Goal: Transaction & Acquisition: Purchase product/service

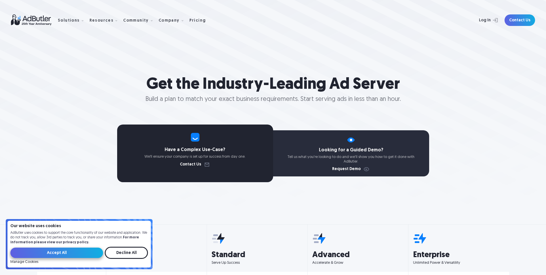
click at [83, 255] on input "Accept All" at bounding box center [56, 252] width 93 height 10
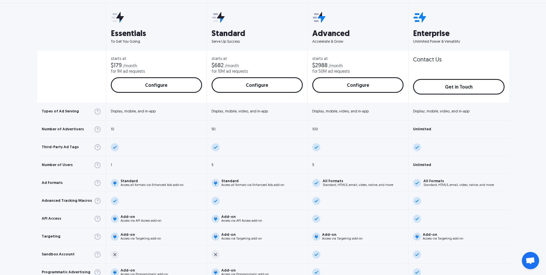
scroll to position [202, 0]
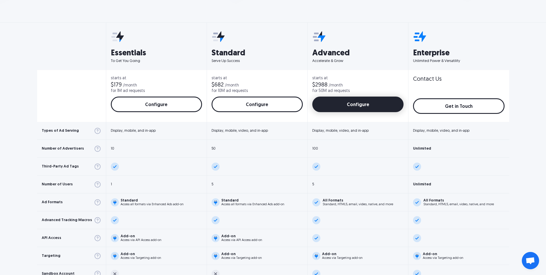
click at [357, 109] on link "Configure" at bounding box center [358, 105] width 91 height 16
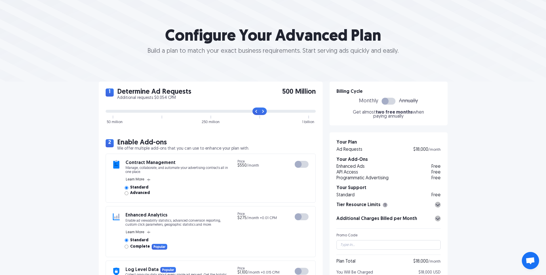
scroll to position [58, 0]
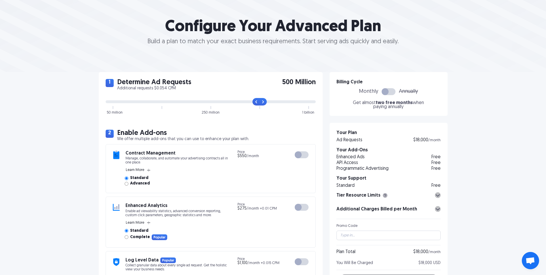
drag, startPoint x: 258, startPoint y: 103, endPoint x: 251, endPoint y: 103, distance: 6.9
click at [251, 103] on input "range" at bounding box center [211, 101] width 210 height 3
drag, startPoint x: 258, startPoint y: 103, endPoint x: 146, endPoint y: 101, distance: 111.8
click at [146, 101] on input "range" at bounding box center [211, 101] width 210 height 3
click at [158, 103] on input "range" at bounding box center [211, 101] width 210 height 3
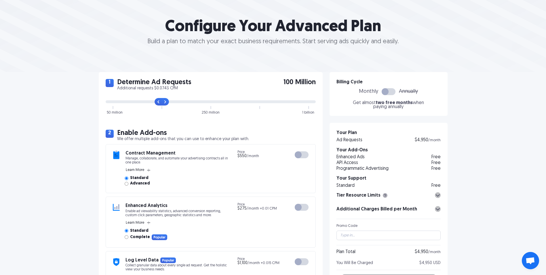
click at [156, 103] on input "range" at bounding box center [211, 101] width 210 height 3
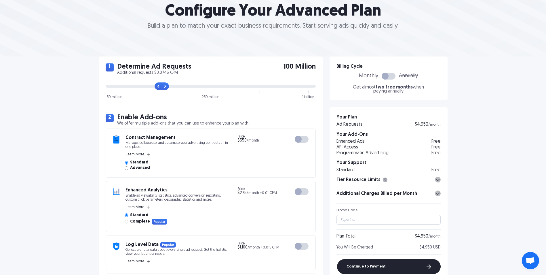
scroll to position [86, 0]
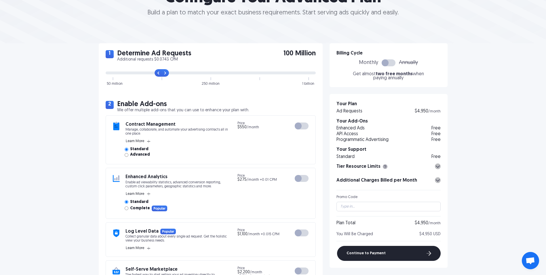
click at [390, 63] on div at bounding box center [389, 62] width 14 height 7
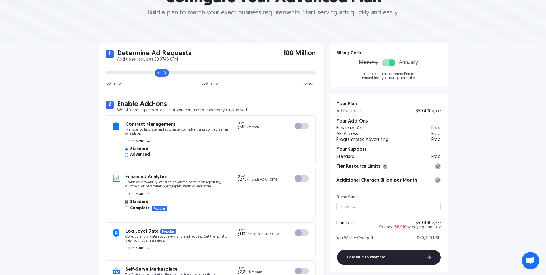
click at [385, 63] on div at bounding box center [389, 62] width 14 height 7
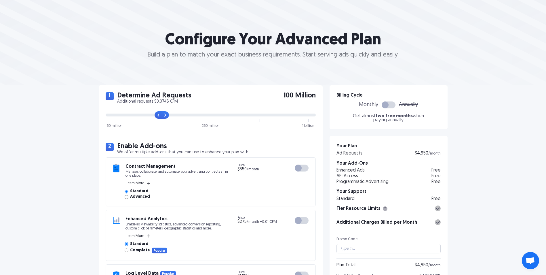
scroll to position [29, 0]
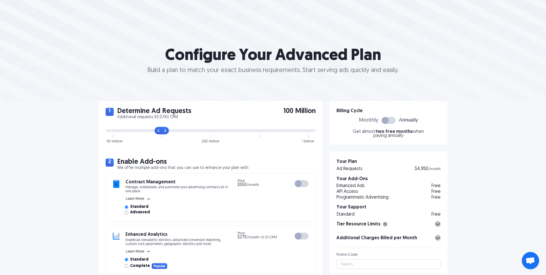
click at [149, 132] on input "range" at bounding box center [211, 130] width 210 height 3
click at [146, 130] on input "range" at bounding box center [211, 130] width 210 height 3
click at [144, 130] on input "range" at bounding box center [211, 130] width 210 height 3
click at [143, 130] on input "range" at bounding box center [211, 130] width 210 height 3
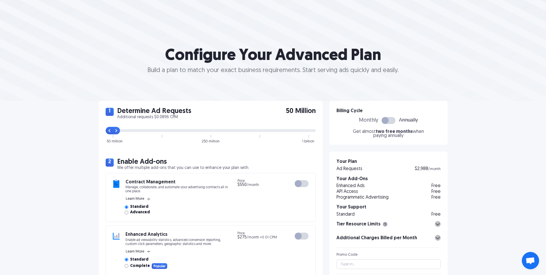
type input "0"
click at [118, 130] on input "range" at bounding box center [211, 130] width 210 height 3
